Goal: Task Accomplishment & Management: Use online tool/utility

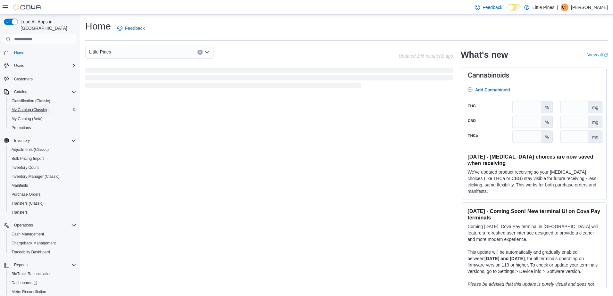
drag, startPoint x: 32, startPoint y: 100, endPoint x: 75, endPoint y: 103, distance: 42.8
click at [33, 106] on button "My Catalog (Classic)" at bounding box center [42, 110] width 73 height 9
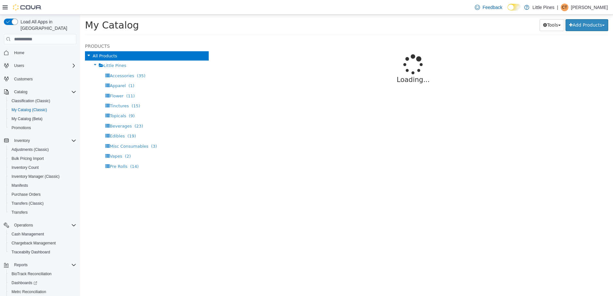
select select "**********"
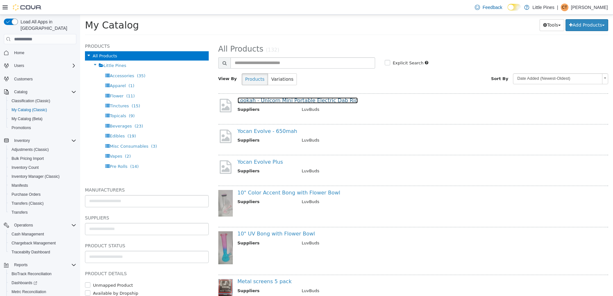
click at [336, 102] on link "Lookah - Unicorn Mini Portable Electric Dab Rig" at bounding box center [298, 101] width 121 height 6
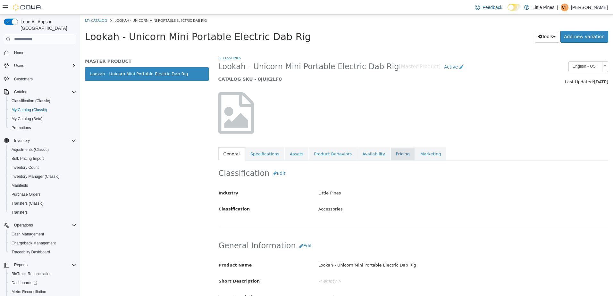
click at [391, 155] on link "Pricing" at bounding box center [403, 154] width 24 height 13
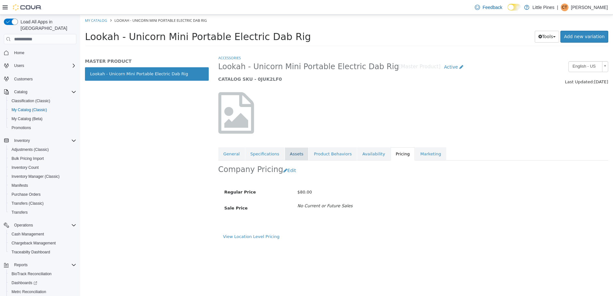
click at [292, 155] on link "Assets" at bounding box center [297, 154] width 24 height 13
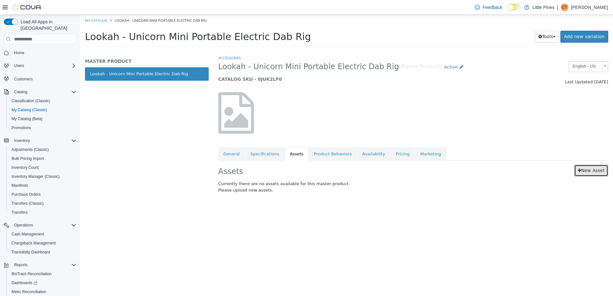
drag, startPoint x: 592, startPoint y: 171, endPoint x: 610, endPoint y: 169, distance: 17.8
click at [592, 171] on link "New Asset" at bounding box center [592, 171] width 34 height 12
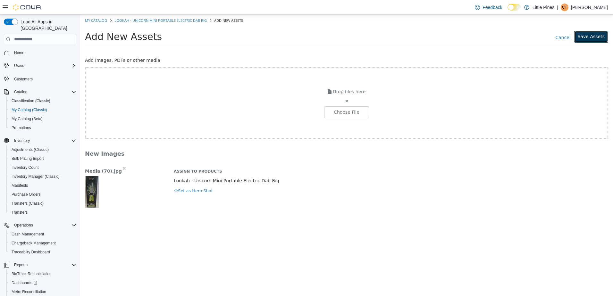
click at [597, 39] on button "Save Assets" at bounding box center [592, 37] width 34 height 12
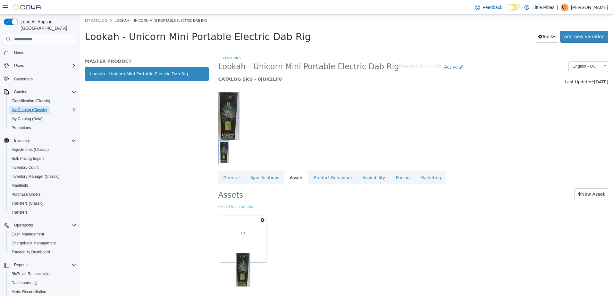
drag, startPoint x: 33, startPoint y: 102, endPoint x: 68, endPoint y: 104, distance: 35.0
click at [33, 107] on span "My Catalog (Classic)" at bounding box center [30, 109] width 36 height 5
click at [94, 21] on link "My Catalog" at bounding box center [96, 20] width 22 height 5
select select "**********"
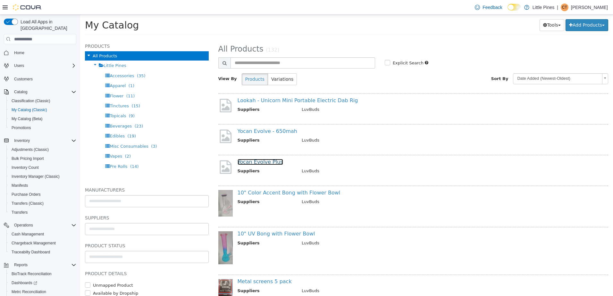
click at [274, 162] on link "Yocan Evolve Plus" at bounding box center [261, 162] width 46 height 6
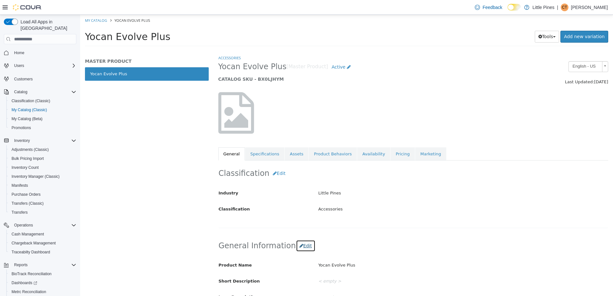
click at [302, 248] on button "Edit" at bounding box center [306, 246] width 20 height 12
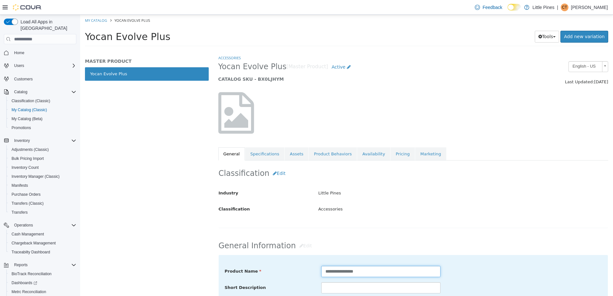
click at [382, 275] on input "**********" at bounding box center [380, 271] width 119 height 11
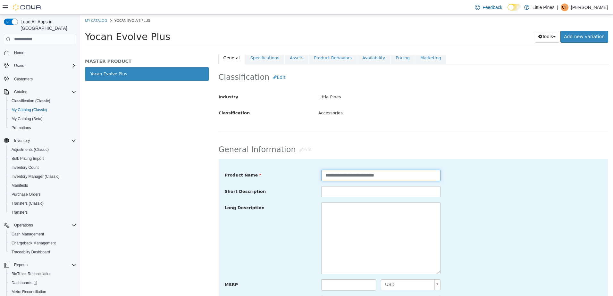
scroll to position [160, 0]
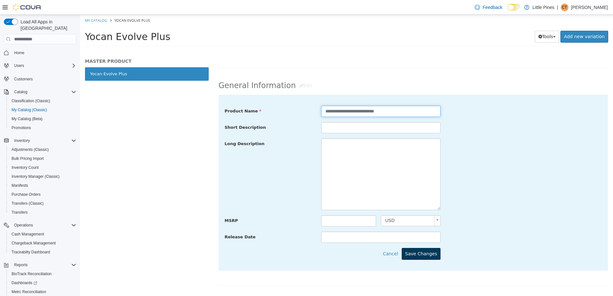
type input "**********"
click at [432, 252] on button "Save Changes" at bounding box center [421, 254] width 39 height 12
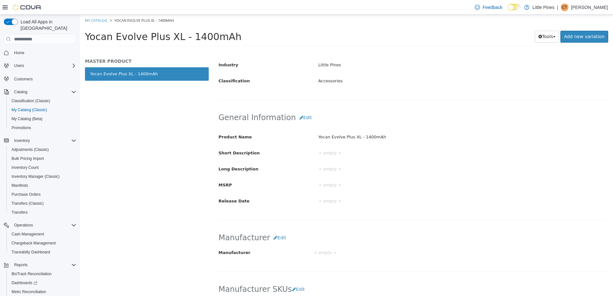
scroll to position [32, 0]
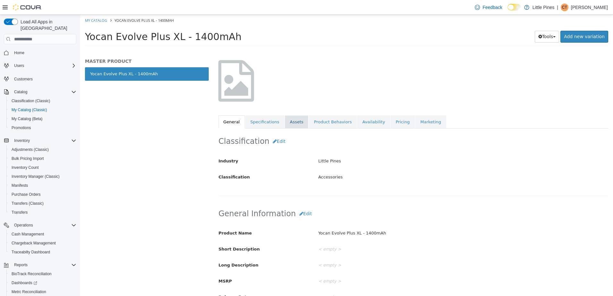
click at [288, 122] on link "Assets" at bounding box center [297, 121] width 24 height 13
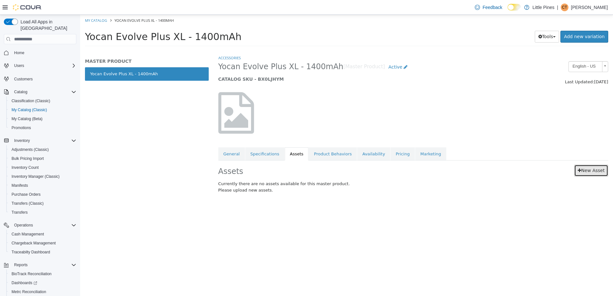
click at [593, 173] on link "New Asset" at bounding box center [592, 171] width 34 height 12
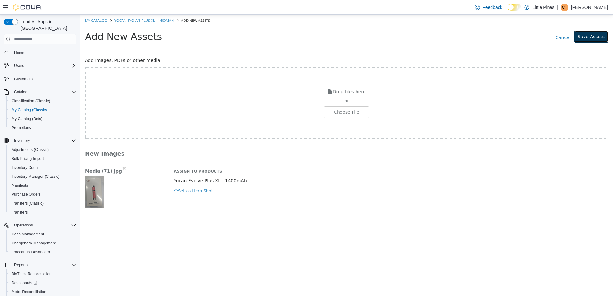
click at [596, 34] on button "Save Assets" at bounding box center [592, 37] width 34 height 12
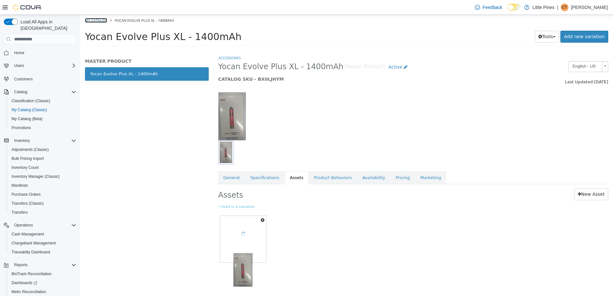
click at [97, 21] on link "My Catalog" at bounding box center [96, 20] width 22 height 5
select select "**********"
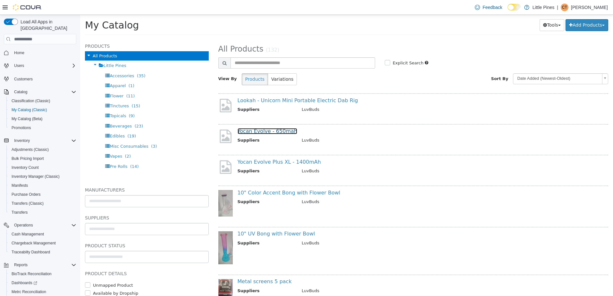
click at [276, 132] on link "Yocan Evolve - 650mah" at bounding box center [268, 131] width 60 height 6
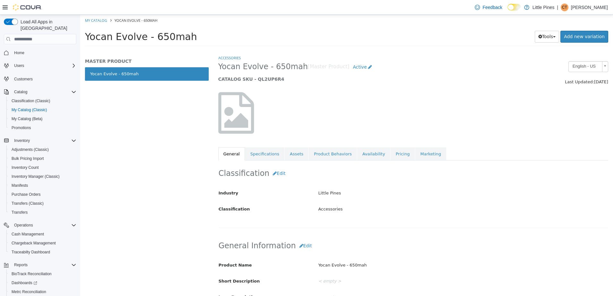
scroll to position [128, 0]
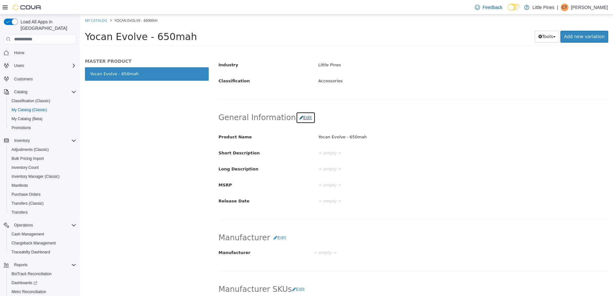
click at [301, 118] on button "Edit" at bounding box center [306, 118] width 20 height 12
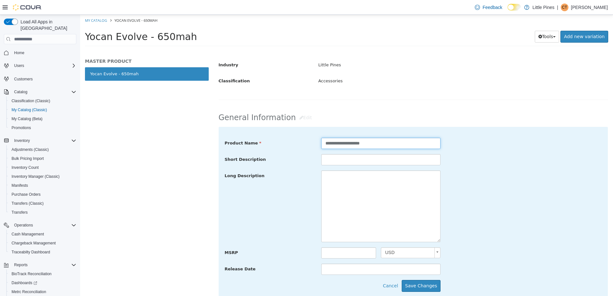
click at [368, 144] on input "**********" at bounding box center [380, 143] width 119 height 11
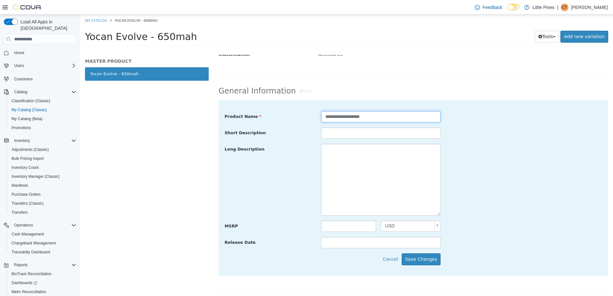
scroll to position [160, 0]
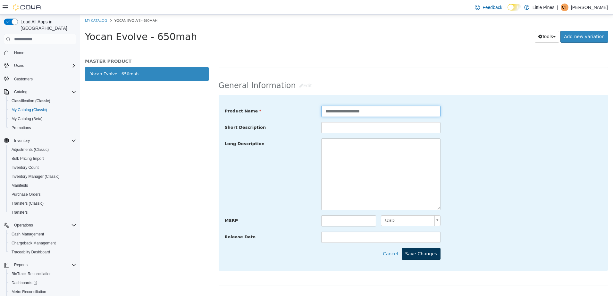
type input "**********"
click at [432, 250] on button "Save Changes" at bounding box center [421, 254] width 39 height 12
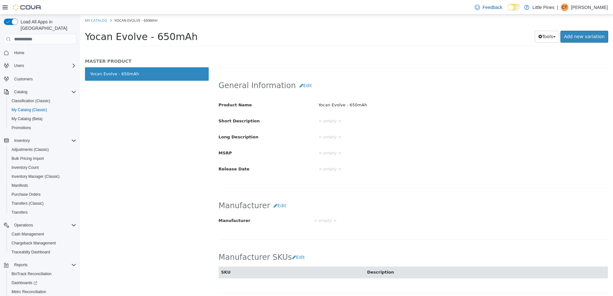
scroll to position [64, 0]
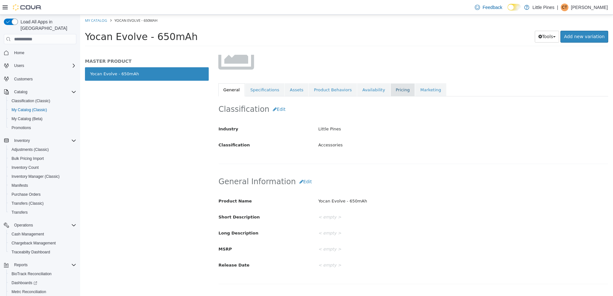
click at [391, 85] on link "Pricing" at bounding box center [403, 89] width 24 height 13
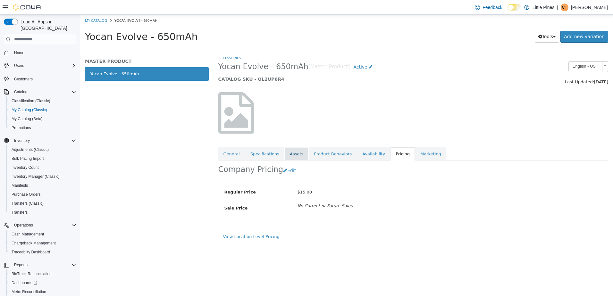
drag, startPoint x: 294, startPoint y: 153, endPoint x: 300, endPoint y: 150, distance: 6.6
click at [294, 153] on link "Assets" at bounding box center [297, 154] width 24 height 13
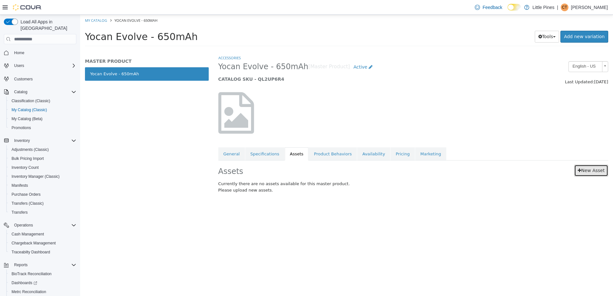
click at [586, 171] on link "New Asset" at bounding box center [592, 171] width 34 height 12
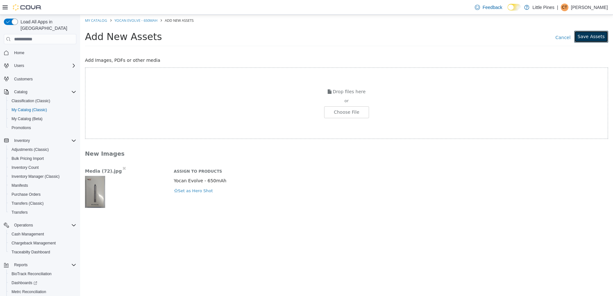
click at [598, 40] on button "Save Assets" at bounding box center [592, 37] width 34 height 12
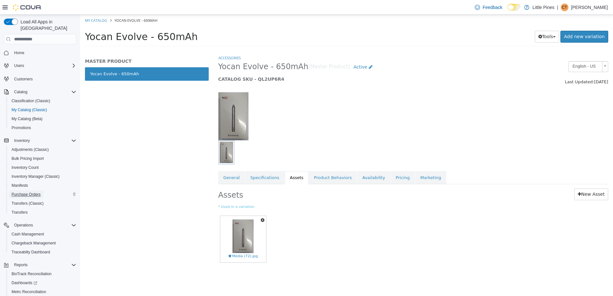
click at [30, 192] on span "Purchase Orders" at bounding box center [26, 194] width 29 height 5
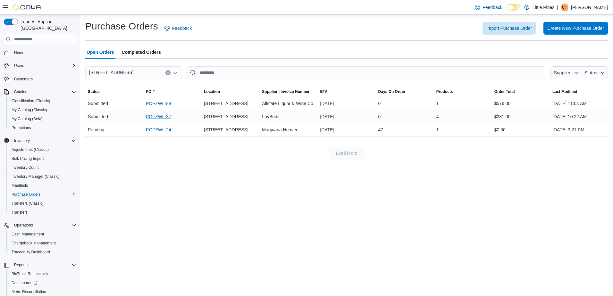
drag, startPoint x: 169, startPoint y: 116, endPoint x: 173, endPoint y: 117, distance: 3.9
click at [169, 117] on link "POFZWL-37" at bounding box center [158, 117] width 25 height 8
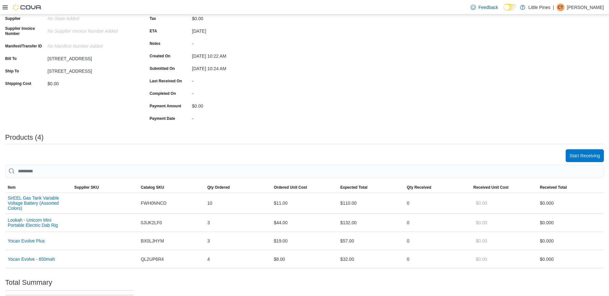
scroll to position [96, 0]
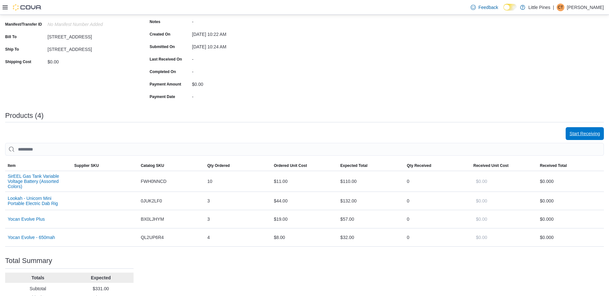
click at [598, 132] on span "Start Receiving" at bounding box center [584, 134] width 30 height 6
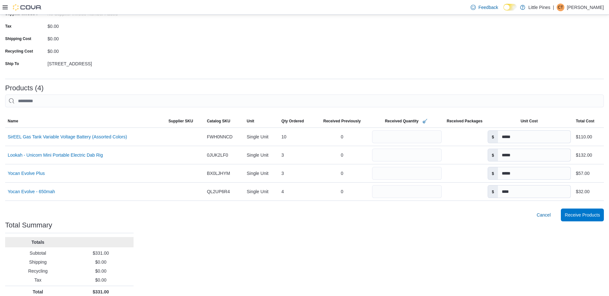
scroll to position [86, 0]
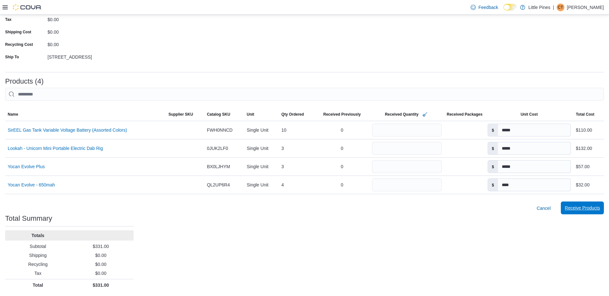
click at [588, 212] on span "Receive Products" at bounding box center [581, 208] width 35 height 13
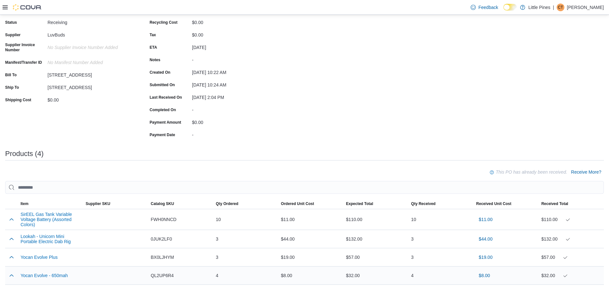
scroll to position [10, 0]
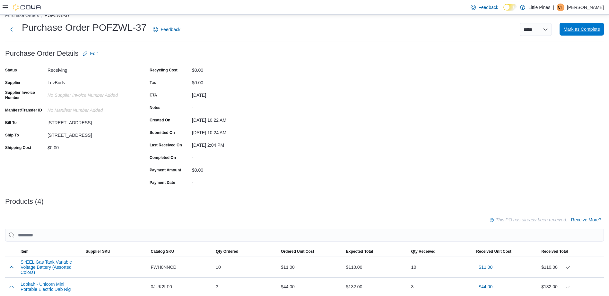
click at [585, 27] on span "Mark as Complete" at bounding box center [581, 29] width 37 height 6
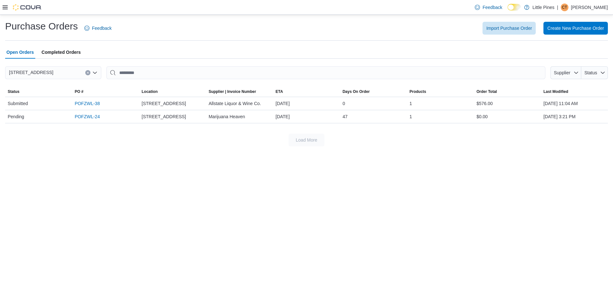
click at [4, 8] on icon at bounding box center [5, 7] width 5 height 5
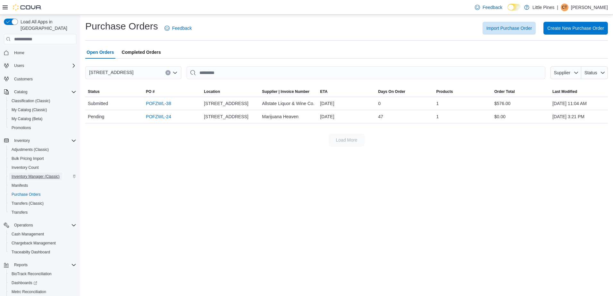
click at [44, 173] on span "Inventory Manager (Classic)" at bounding box center [36, 177] width 48 height 8
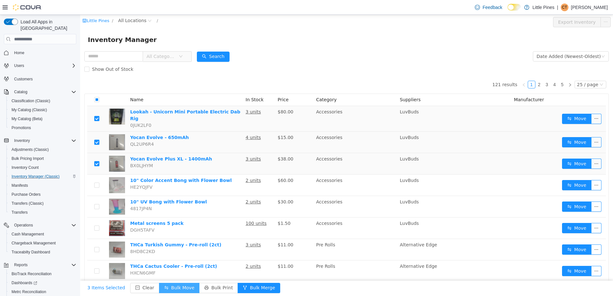
click at [172, 287] on button "Bulk Move" at bounding box center [179, 288] width 40 height 10
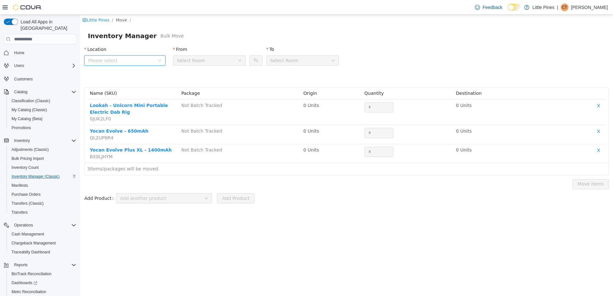
click at [133, 58] on span "Please select" at bounding box center [121, 60] width 66 height 6
click at [126, 94] on span "[STREET_ADDRESS]" at bounding box center [123, 96] width 45 height 5
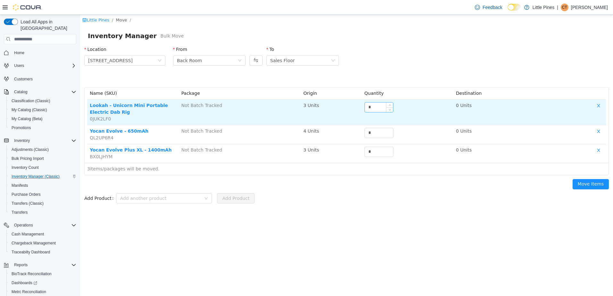
click at [381, 107] on input "*" at bounding box center [379, 108] width 28 height 10
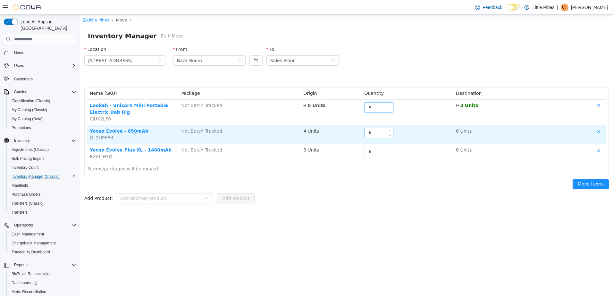
type input "*"
click at [373, 130] on input "*" at bounding box center [379, 133] width 28 height 10
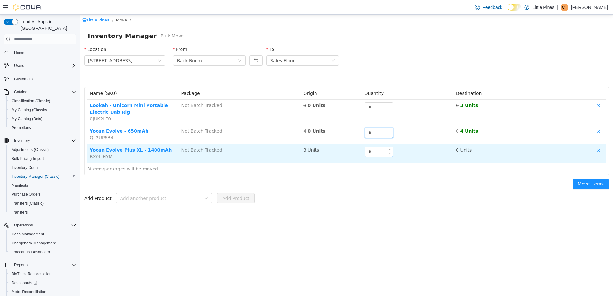
type input "*"
click at [388, 153] on span "Decrease Value" at bounding box center [390, 154] width 7 height 6
click at [374, 156] on input "*" at bounding box center [379, 152] width 28 height 10
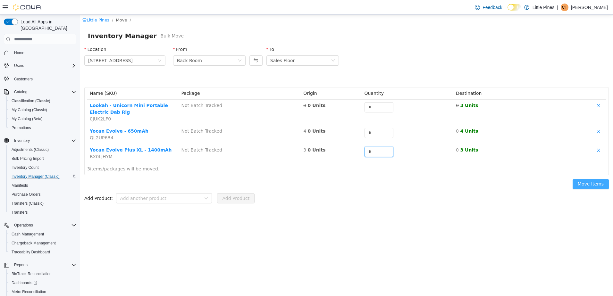
type input "*"
click at [597, 186] on button "Move Items" at bounding box center [591, 184] width 36 height 10
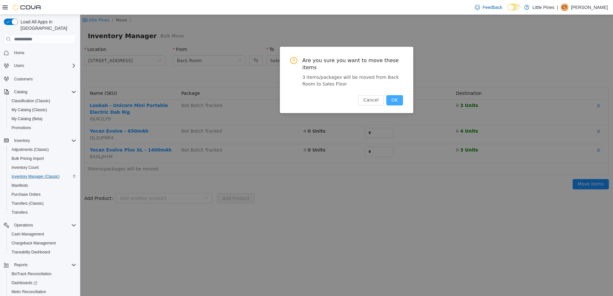
click at [396, 95] on button "OK" at bounding box center [395, 100] width 17 height 10
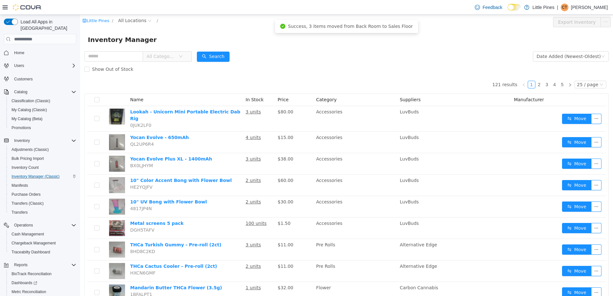
click at [192, 57] on span "All Categories" at bounding box center [167, 56] width 49 height 11
click at [174, 58] on span "All Categories" at bounding box center [161, 56] width 29 height 6
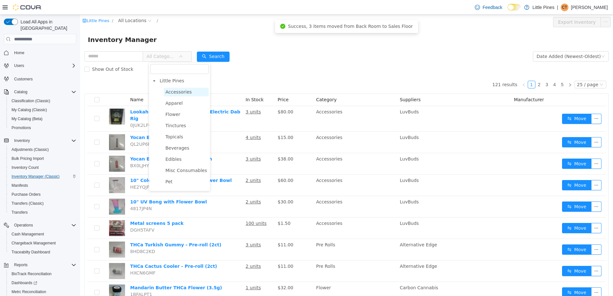
click at [183, 91] on span "Accessories" at bounding box center [179, 92] width 26 height 5
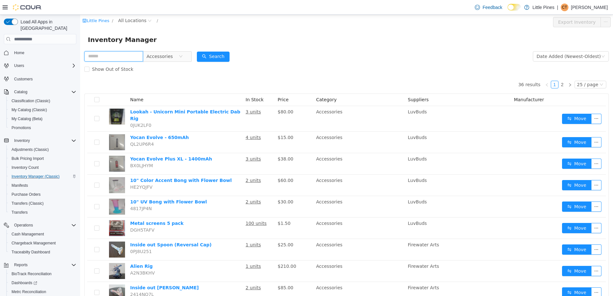
click at [116, 58] on input "text" at bounding box center [113, 56] width 59 height 10
type input "***"
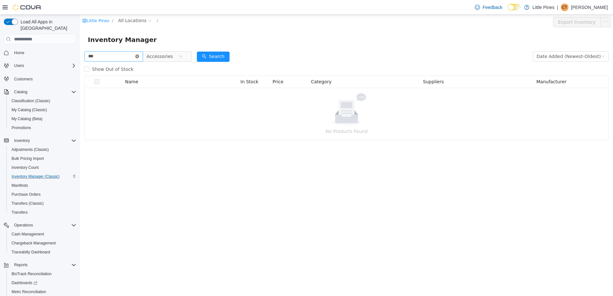
click at [139, 56] on icon "icon: close-circle" at bounding box center [137, 57] width 4 height 4
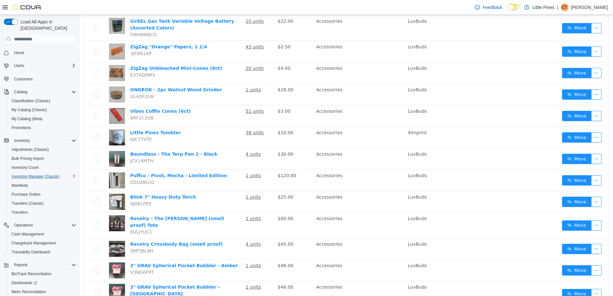
scroll to position [370, 0]
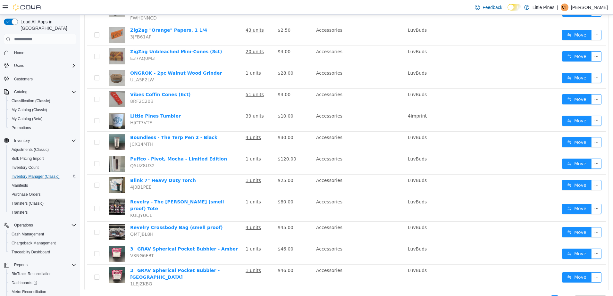
click at [562, 296] on link "2" at bounding box center [562, 299] width 7 height 7
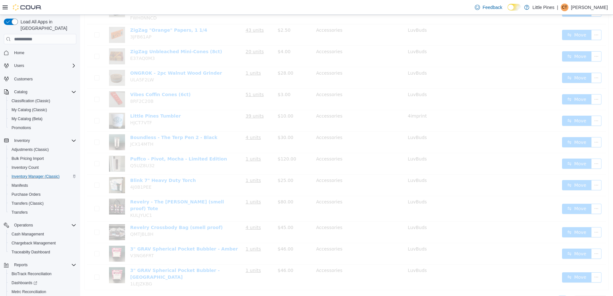
scroll to position [69, 0]
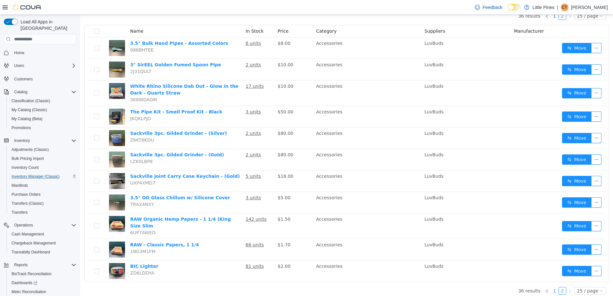
click at [552, 289] on link "1" at bounding box center [554, 291] width 7 height 7
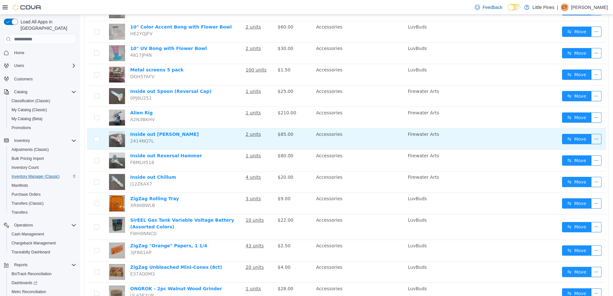
scroll to position [165, 0]
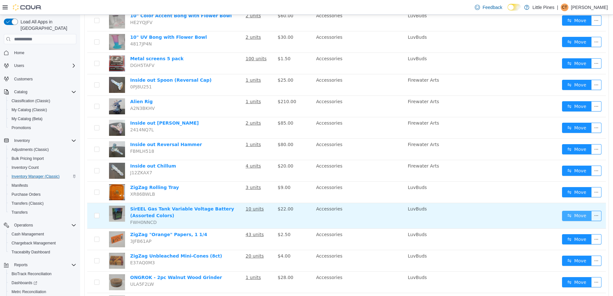
click at [576, 211] on button "Move" at bounding box center [577, 216] width 30 height 10
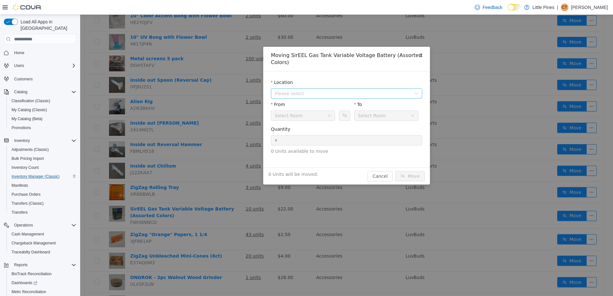
drag, startPoint x: 303, startPoint y: 92, endPoint x: 302, endPoint y: 98, distance: 5.5
click at [303, 92] on span "Please select" at bounding box center [343, 93] width 137 height 6
